Goal: Book appointment/travel/reservation

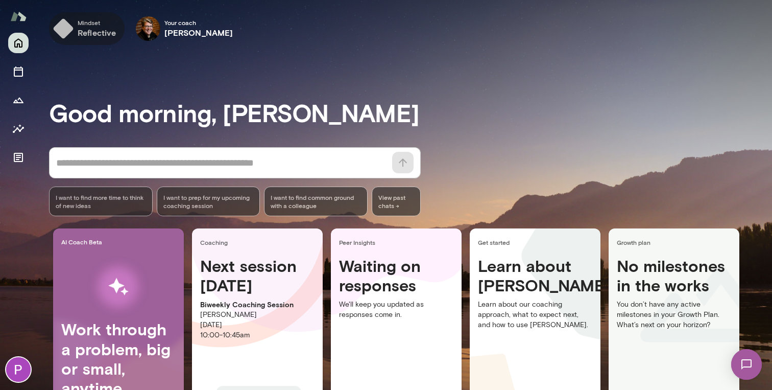
click at [92, 36] on h6 "reflective" at bounding box center [97, 33] width 39 height 12
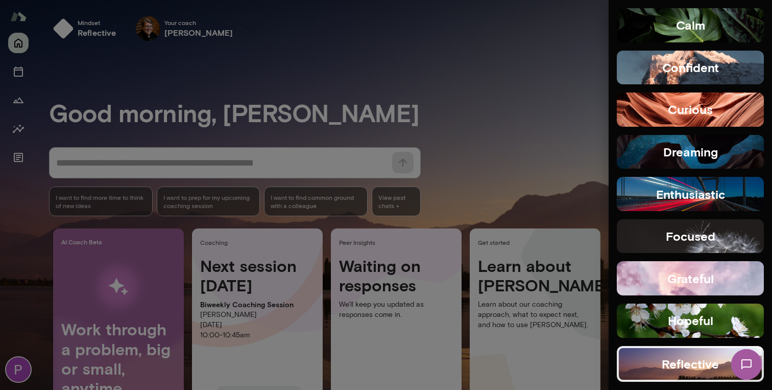
click at [374, 69] on div at bounding box center [386, 195] width 772 height 390
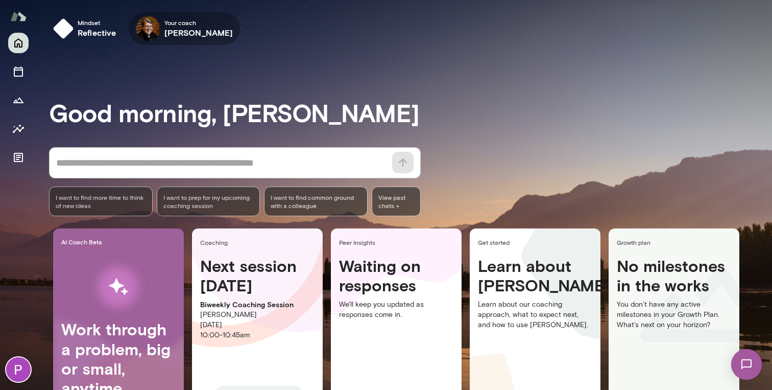
click at [0, 0] on icon "button" at bounding box center [0, 0] width 0 height 0
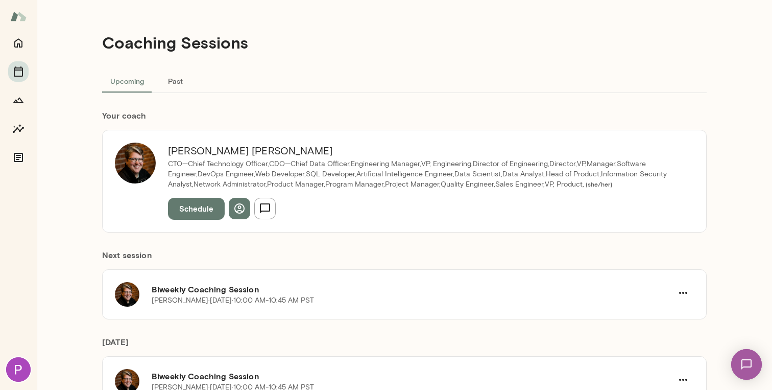
click at [201, 213] on button "Schedule" at bounding box center [196, 208] width 57 height 21
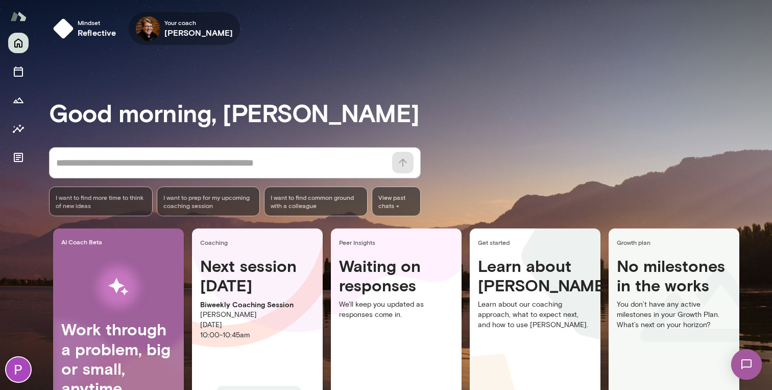
click at [0, 0] on icon "button" at bounding box center [0, 0] width 0 height 0
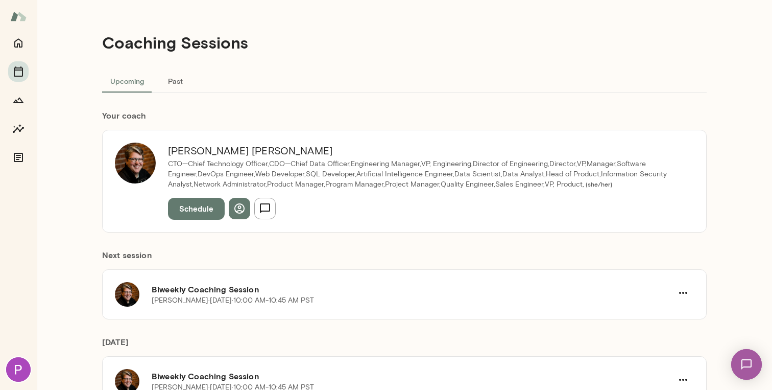
click at [193, 205] on button "Schedule" at bounding box center [196, 208] width 57 height 21
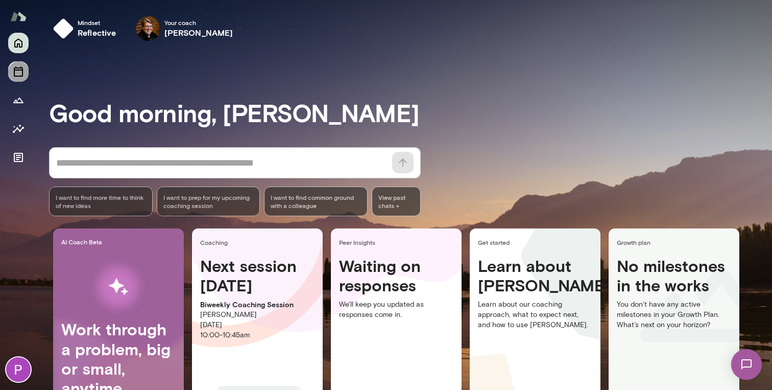
click at [21, 73] on icon "Sessions" at bounding box center [18, 71] width 12 height 12
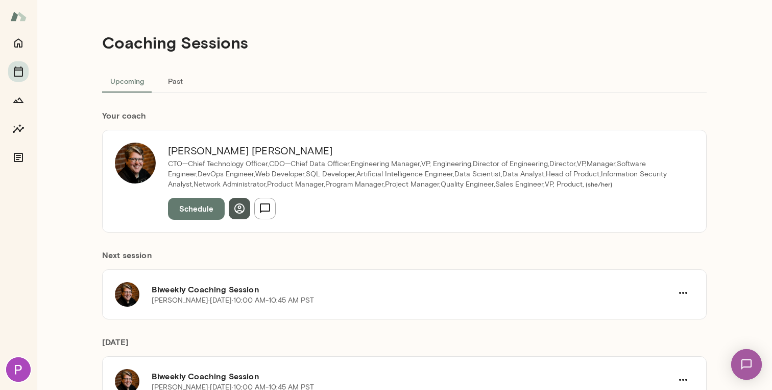
click at [237, 208] on icon "button" at bounding box center [239, 208] width 12 height 12
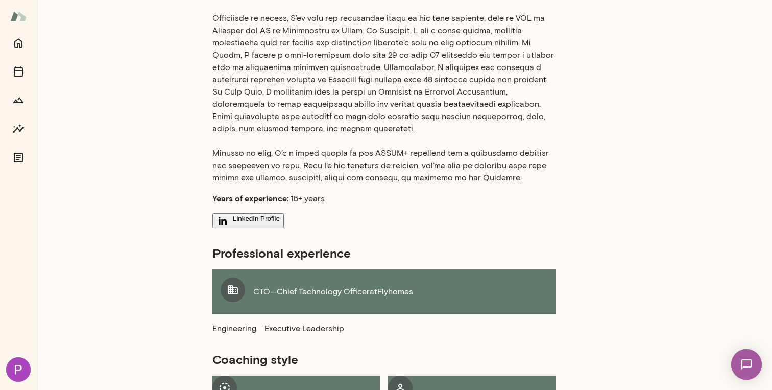
scroll to position [366, 0]
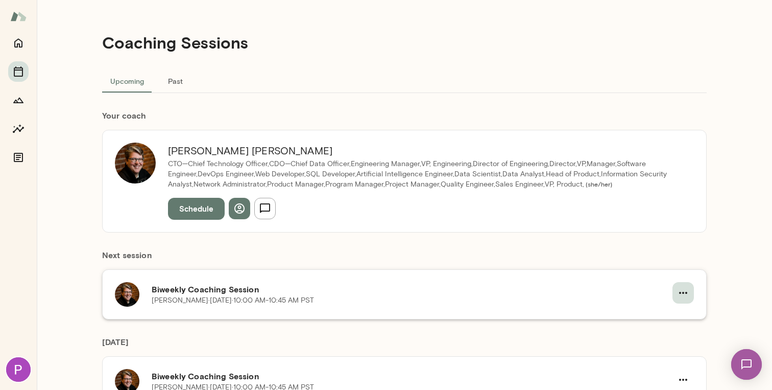
click at [679, 294] on icon "button" at bounding box center [683, 292] width 12 height 12
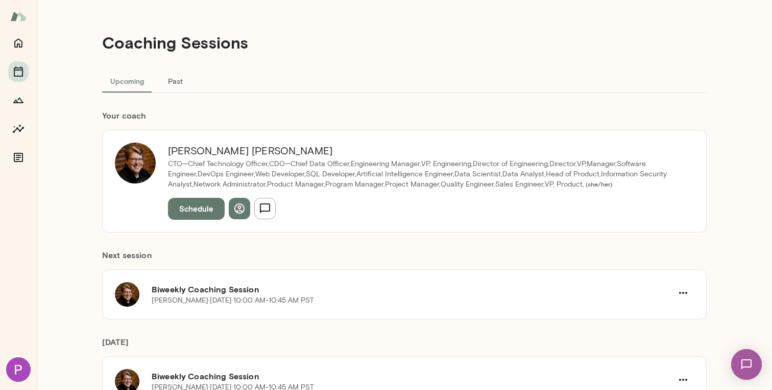
click at [64, 35] on span "Reschedule" at bounding box center [42, 30] width 44 height 10
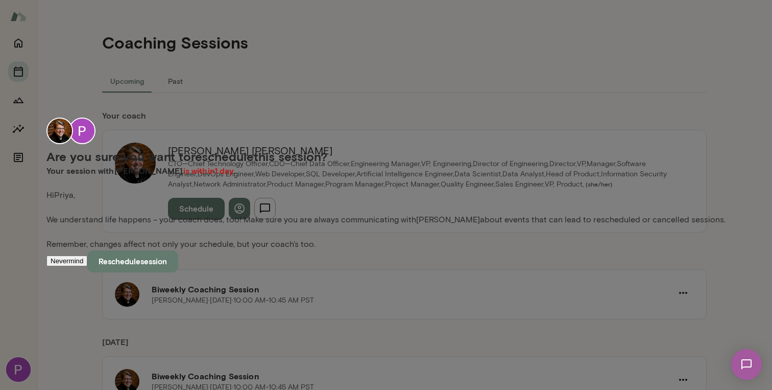
click at [178, 272] on button "Reschedule session" at bounding box center [132, 260] width 91 height 21
